Goal: Information Seeking & Learning: Learn about a topic

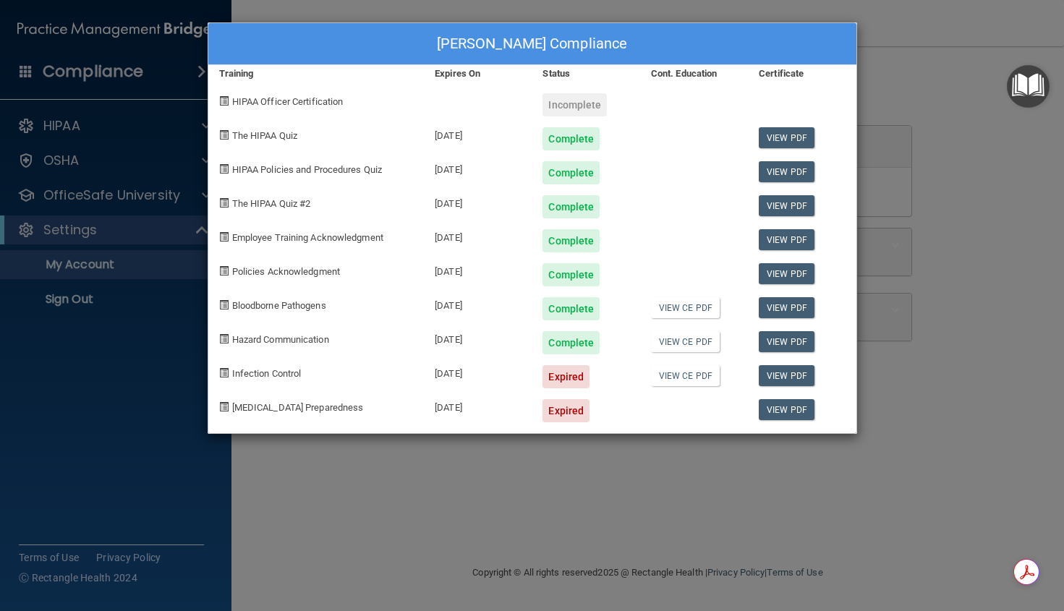
click at [904, 56] on div "Erica Schlosser's Compliance Training Expires On Status Cont. Education Certifi…" at bounding box center [532, 305] width 1064 height 611
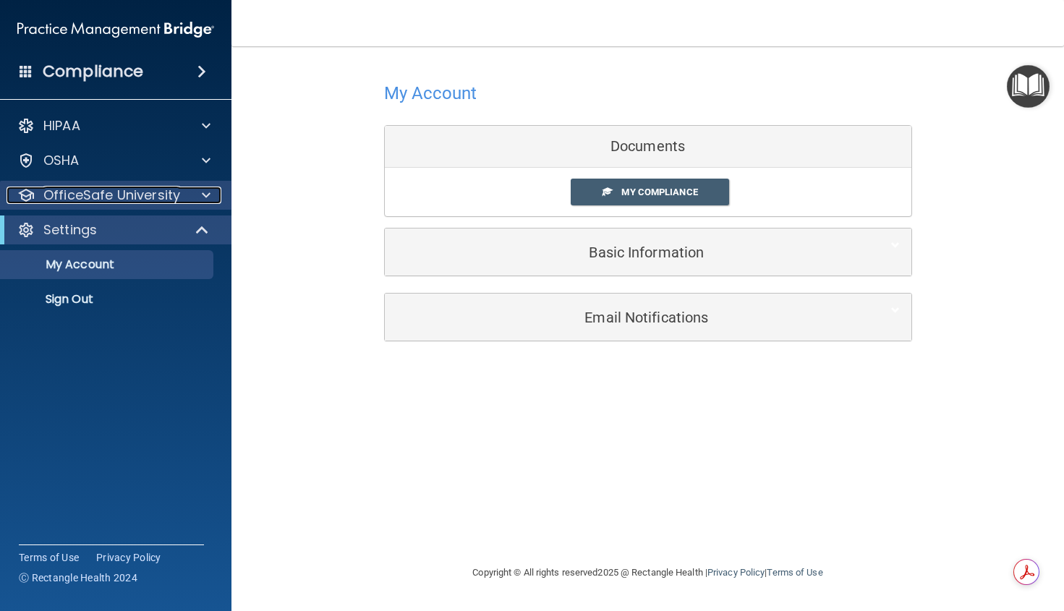
click at [206, 200] on span at bounding box center [206, 195] width 9 height 17
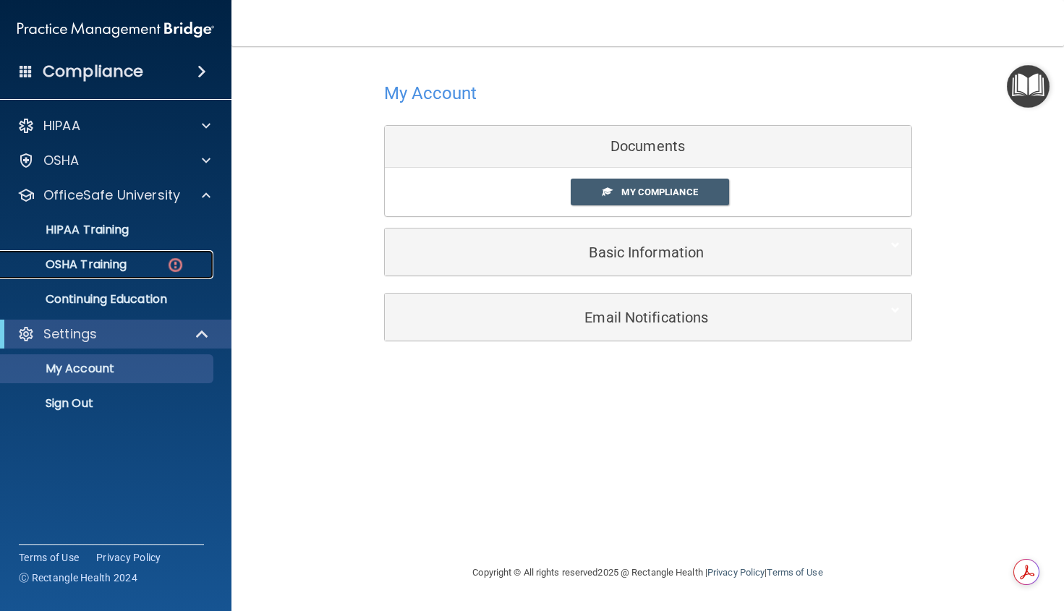
click at [120, 266] on p "OSHA Training" at bounding box center [67, 265] width 117 height 14
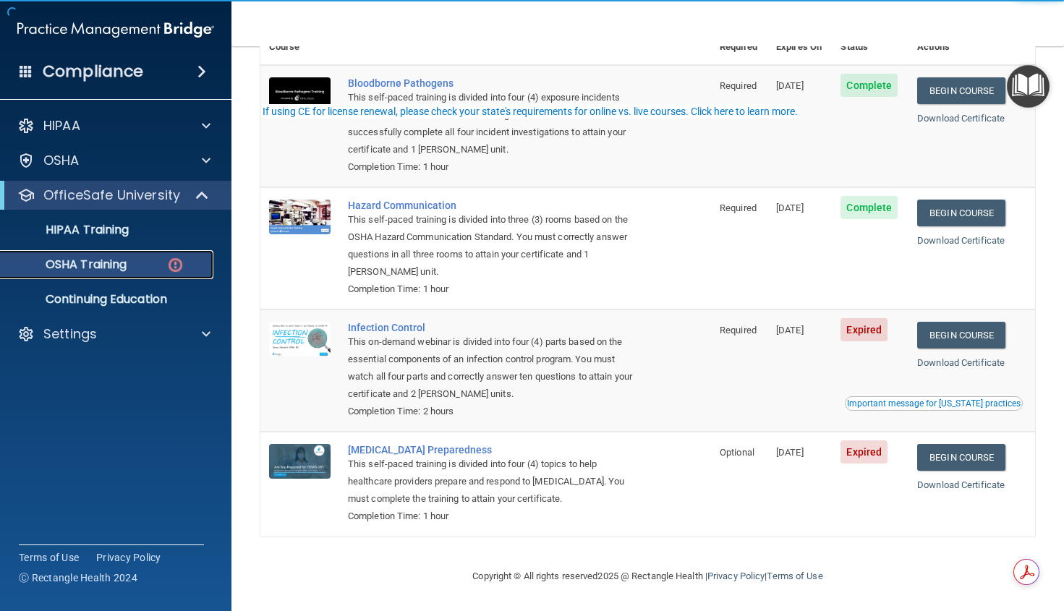
scroll to position [141, 0]
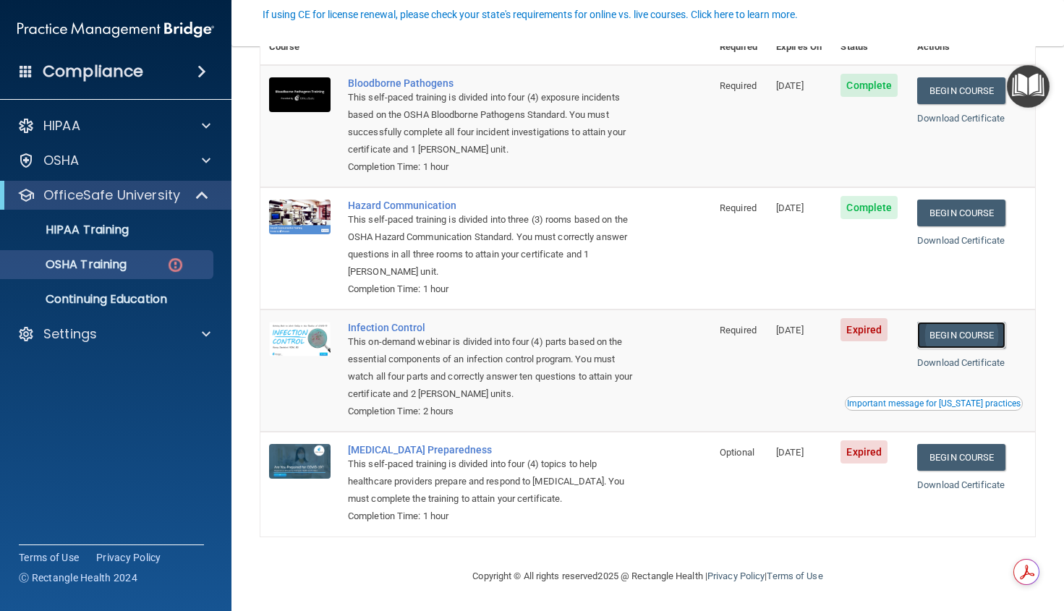
click at [967, 337] on link "Begin Course" at bounding box center [961, 335] width 88 height 27
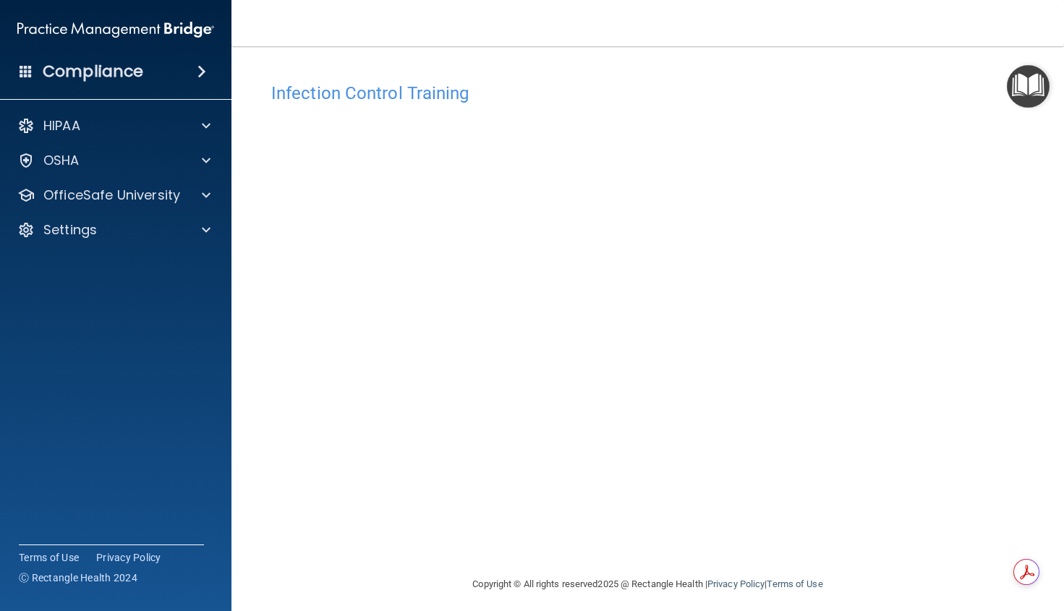
scroll to position [8, 0]
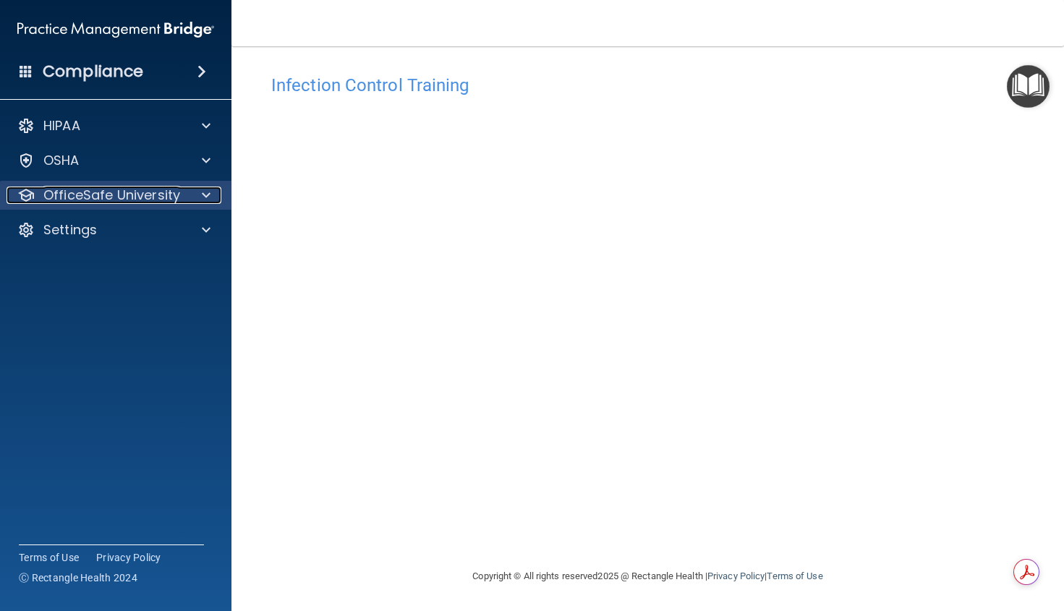
click at [204, 193] on span at bounding box center [206, 195] width 9 height 17
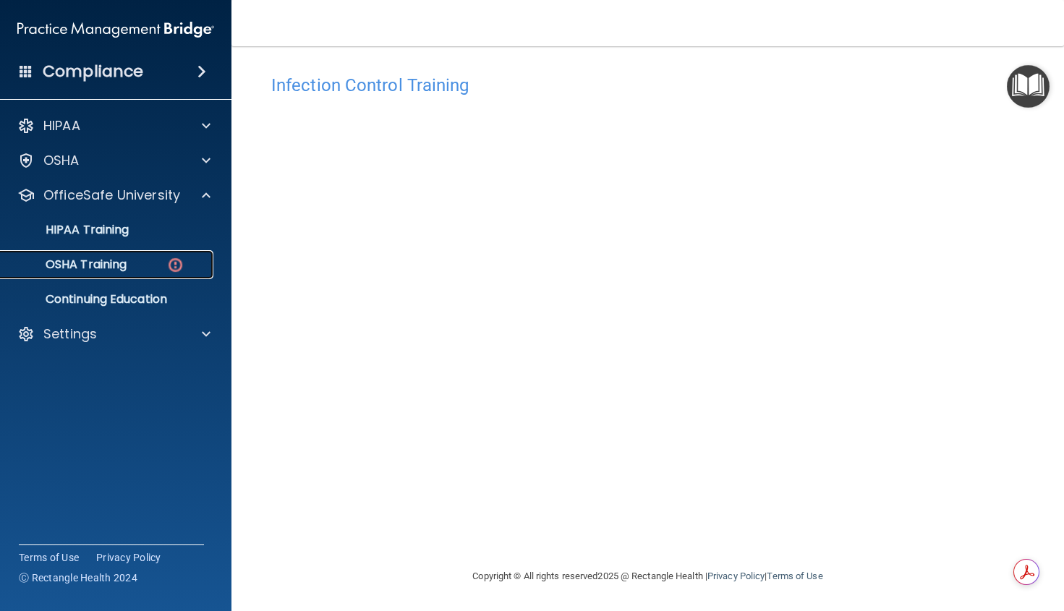
click at [138, 268] on div "OSHA Training" at bounding box center [108, 265] width 198 height 14
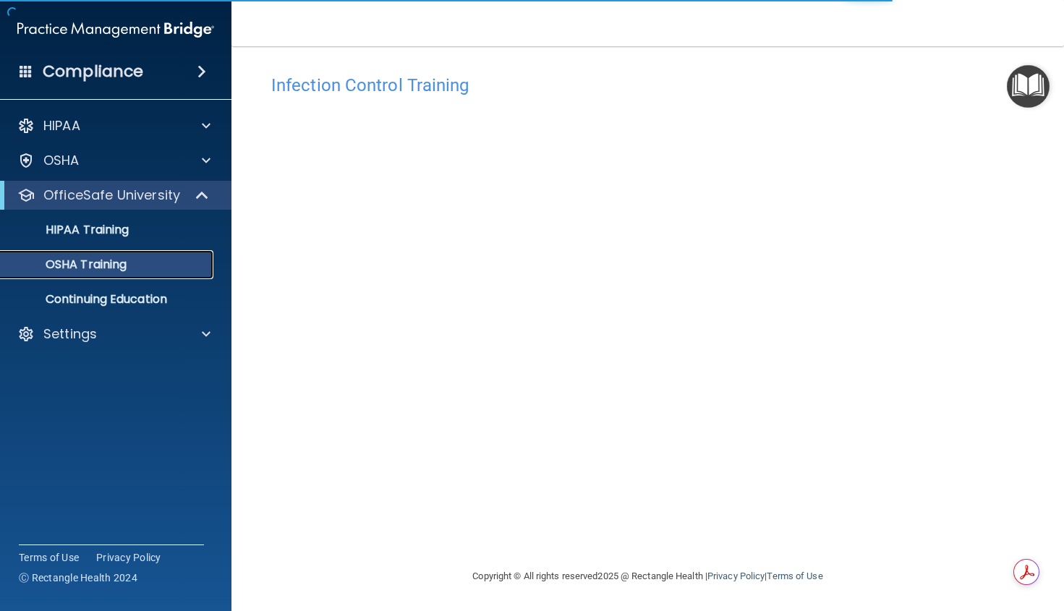
scroll to position [101, 0]
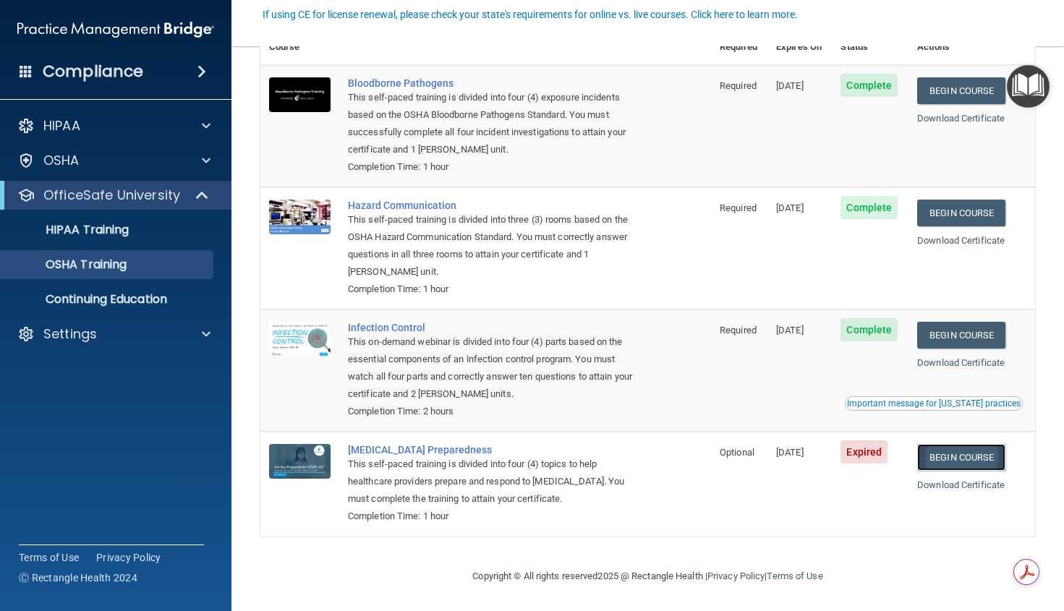
click at [941, 457] on link "Begin Course" at bounding box center [961, 457] width 88 height 27
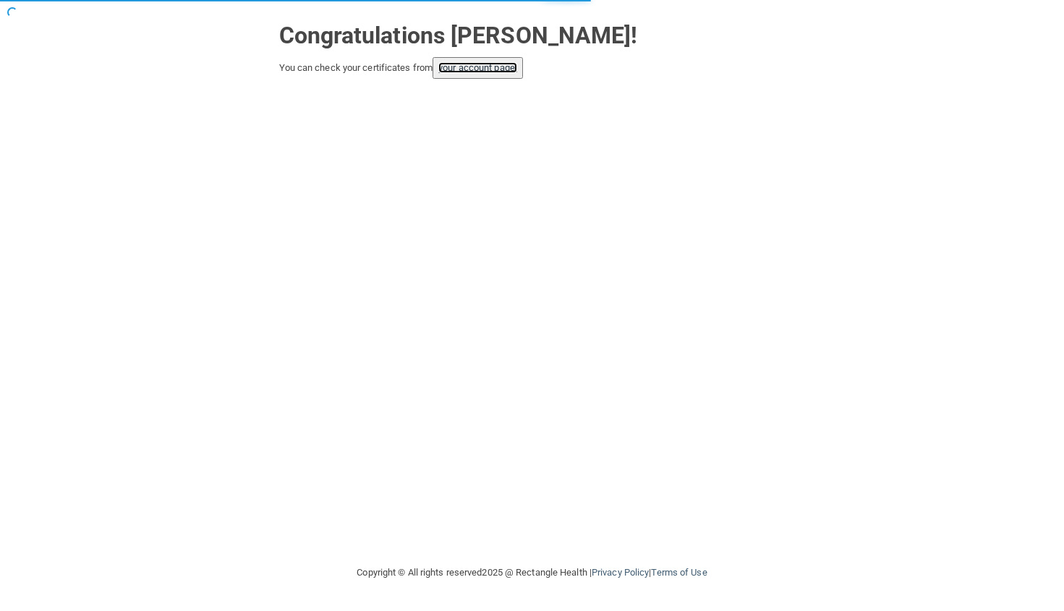
click at [488, 68] on link "your account page!" at bounding box center [477, 67] width 79 height 11
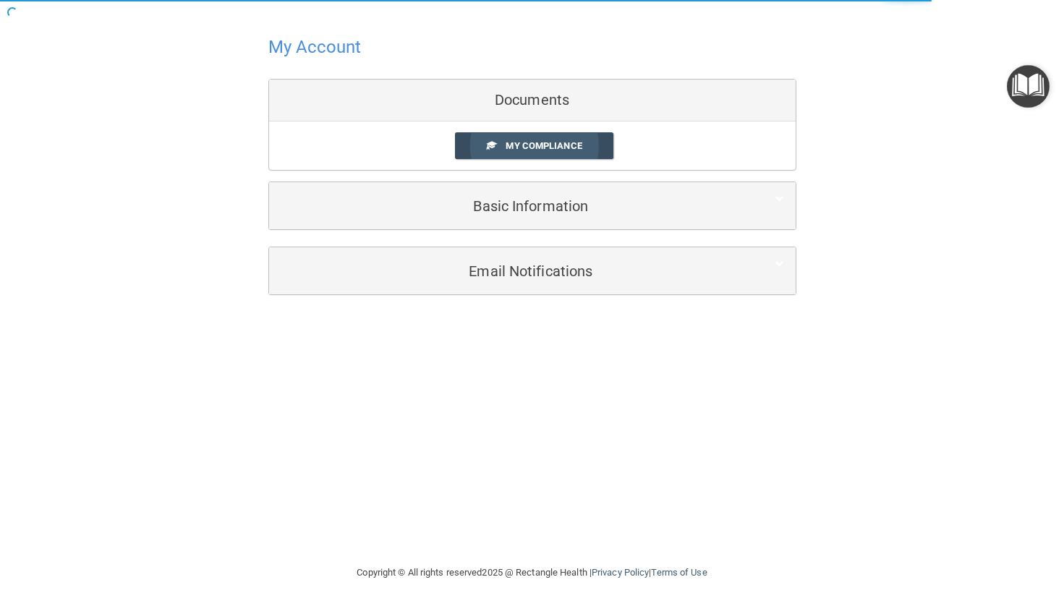
click at [559, 145] on span "My Compliance" at bounding box center [544, 145] width 76 height 11
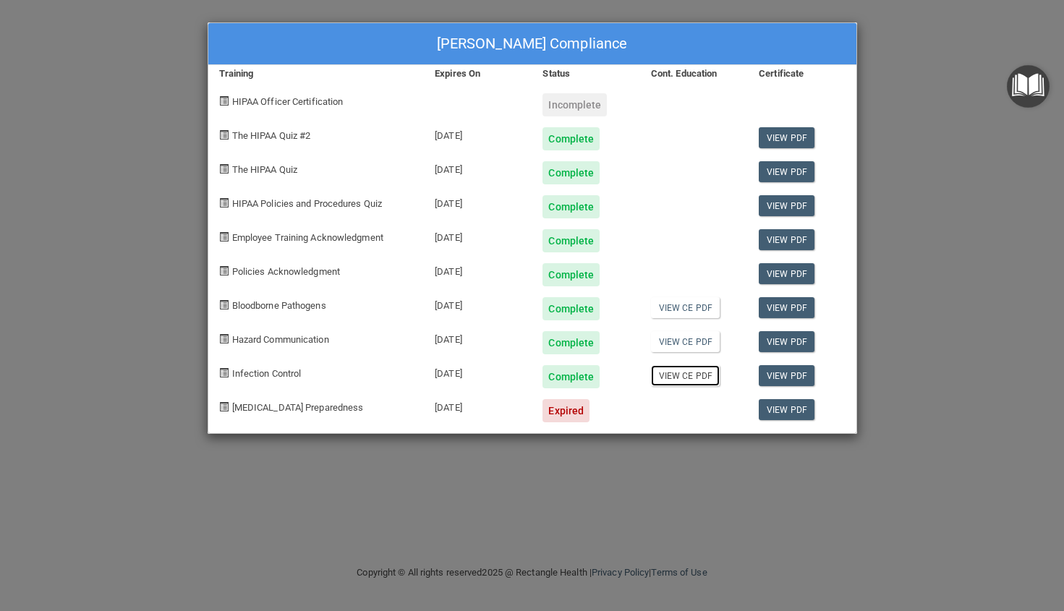
click at [707, 378] on link "View CE PDF" at bounding box center [685, 375] width 69 height 21
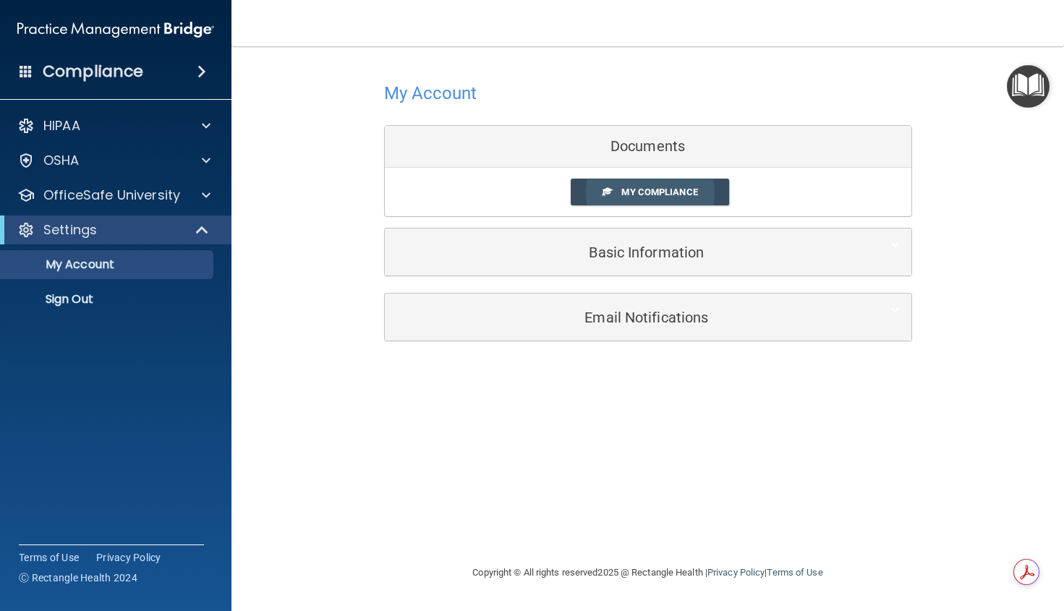
click at [670, 197] on span "My Compliance" at bounding box center [659, 192] width 76 height 11
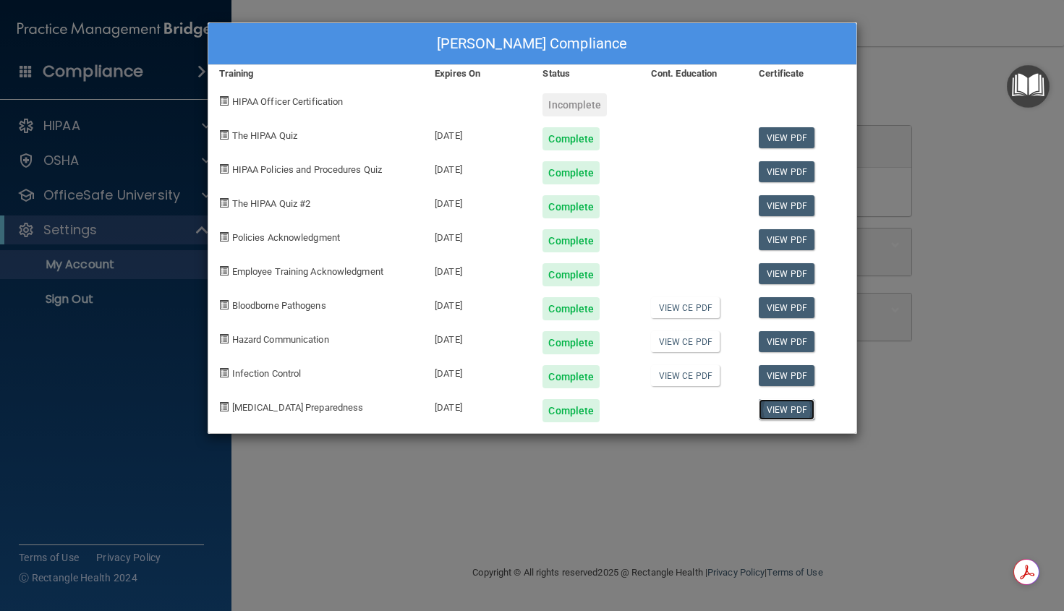
click at [784, 409] on link "View PDF" at bounding box center [787, 409] width 56 height 21
